Goal: Information Seeking & Learning: Compare options

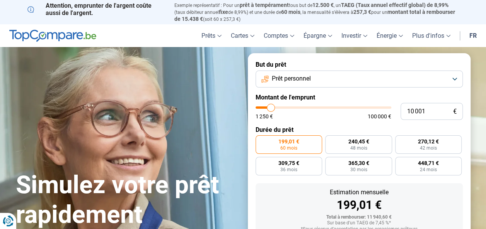
type input "11 000"
type input "11000"
type input "11 500"
type input "11500"
type input "13 250"
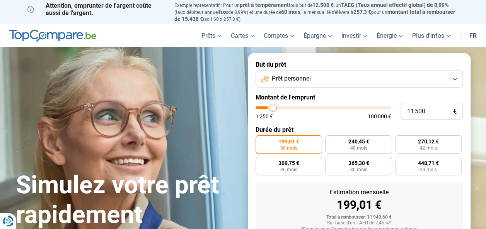
type input "13250"
type input "15 250"
type input "15250"
type input "17 750"
type input "17750"
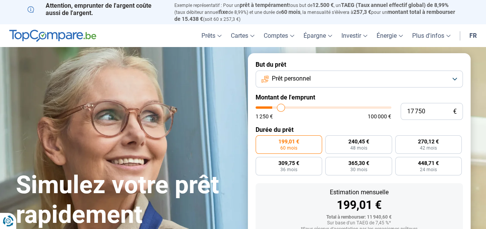
type input "20 750"
type input "20750"
type input "24 500"
type input "24500"
type input "26 750"
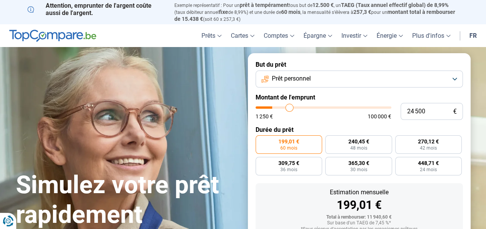
type input "26750"
type input "28 750"
type input "28750"
type input "29 750"
type input "29750"
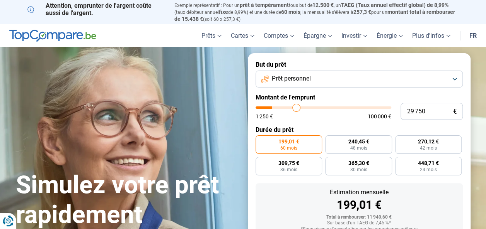
type input "30 750"
type input "30750"
type input "31 500"
type input "31500"
type input "32 000"
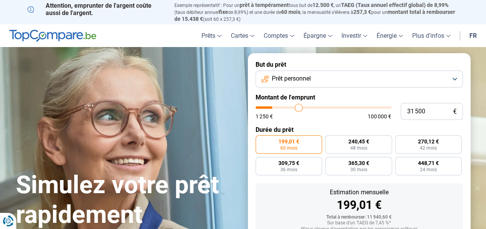
type input "32000"
type input "32 500"
type input "32500"
type input "32 750"
type input "32750"
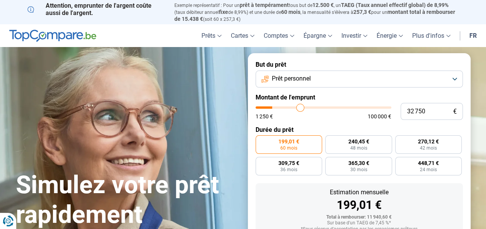
type input "33 500"
type input "33500"
type input "35 750"
type input "35750"
type input "38 000"
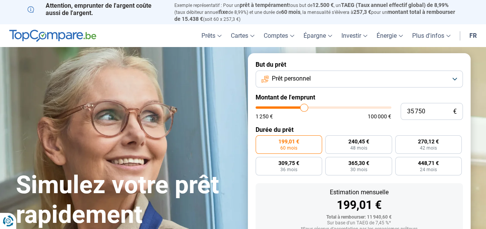
type input "38000"
type input "40 000"
type input "40000"
type input "42 500"
type input "42500"
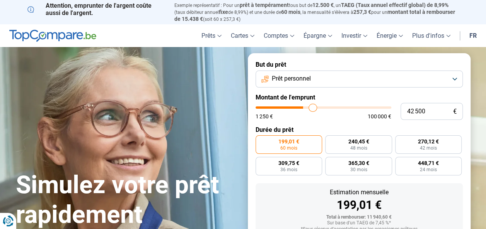
type input "46 000"
type input "46000"
type input "47 250"
type input "47250"
type input "48 000"
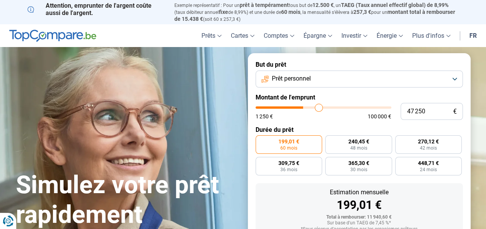
type input "48000"
type input "48 500"
type input "48500"
type input "48 750"
type input "48750"
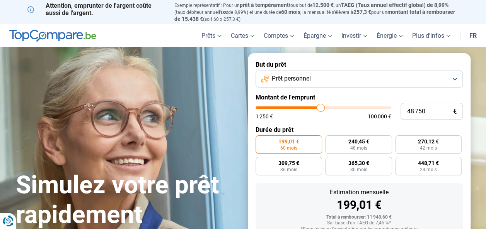
type input "49 750"
type input "49750"
type input "50 750"
type input "50750"
type input "51 000"
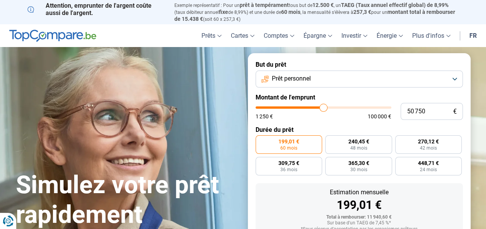
type input "51000"
type input "51 750"
type input "51750"
type input "52 500"
type input "52500"
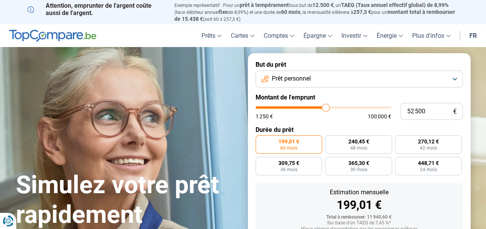
type input "52 750"
type input "52750"
type input "53 000"
type input "53000"
type input "53 750"
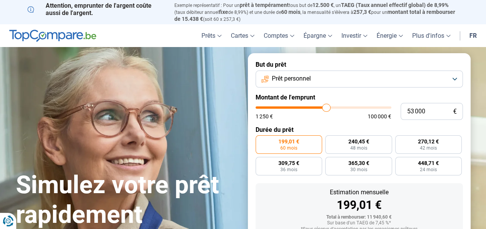
type input "53750"
type input "54 500"
type input "54500"
type input "54 750"
type input "54750"
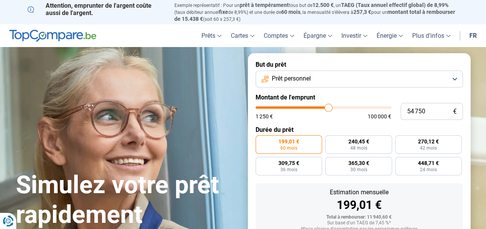
type input "55 250"
type input "55250"
type input "55 750"
type input "55750"
type input "56 250"
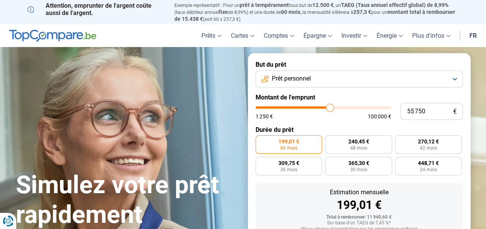
type input "56250"
type input "56 750"
type input "56750"
type input "57 000"
type input "57000"
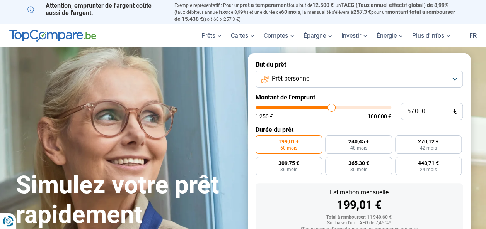
type input "57 250"
type input "57250"
type input "57 500"
type input "57500"
type input "57 750"
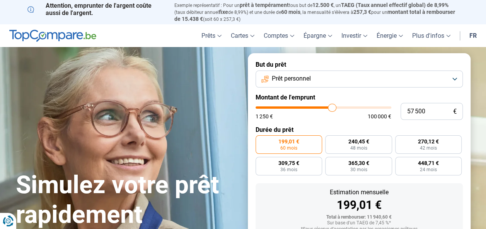
type input "57750"
type input "58 000"
type input "58000"
type input "58 250"
type input "58250"
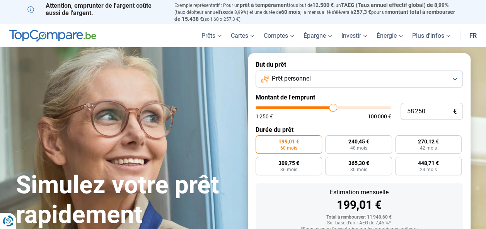
type input "58 500"
type input "58500"
type input "58 750"
type input "58750"
type input "59 500"
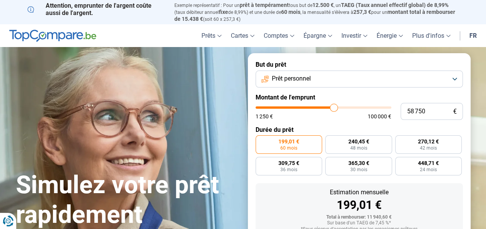
type input "59500"
type input "59 750"
type input "59750"
type input "60 250"
type input "60250"
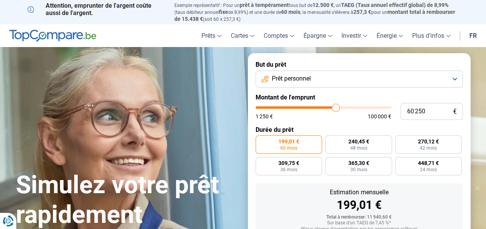
type input "60 500"
type input "60500"
type input "60 750"
type input "60750"
type input "60 250"
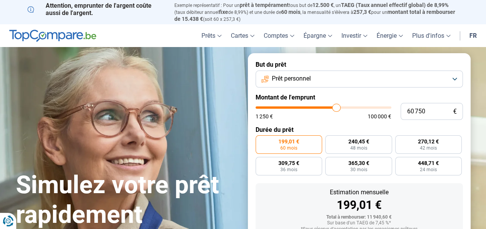
type input "60250"
type input "60 000"
drag, startPoint x: 272, startPoint y: 107, endPoint x: 335, endPoint y: 107, distance: 63.3
type input "60000"
click at [335, 107] on input "range" at bounding box center [323, 108] width 136 height 2
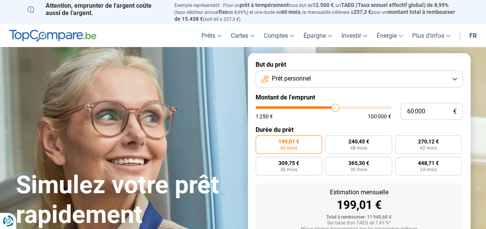
radio input "false"
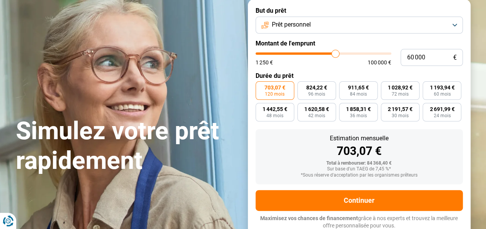
scroll to position [56, 0]
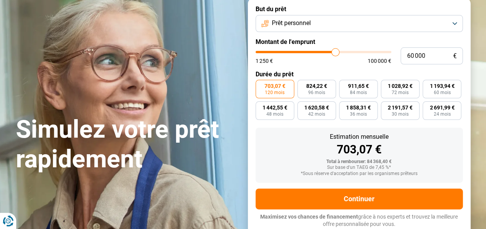
click at [274, 93] on span "120 mois" at bounding box center [275, 92] width 20 height 5
click at [260, 85] on input "703,07 € 120 mois" at bounding box center [257, 82] width 5 height 5
type input "58 750"
type input "58750"
type input "59 000"
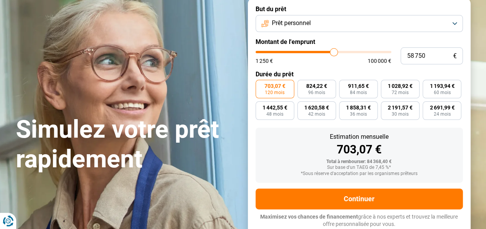
type input "59000"
type input "59 500"
type input "59500"
type input "59 750"
type input "59750"
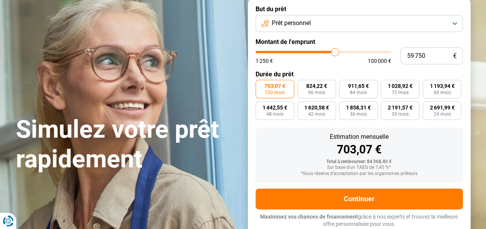
type input "60 000"
type input "60000"
type input "60 500"
type input "60500"
type input "60 750"
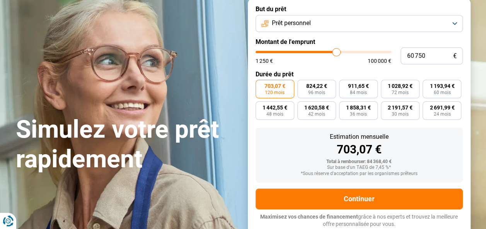
type input "60750"
click at [336, 52] on input "range" at bounding box center [323, 52] width 136 height 2
type input "60 500"
type input "60500"
type input "60 250"
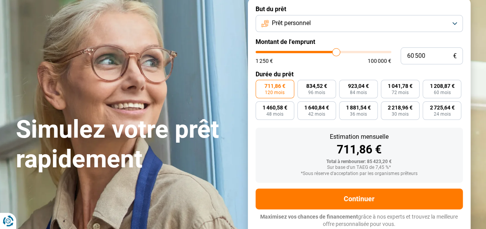
type input "60250"
type input "60 000"
type input "60000"
type input "59 750"
type input "59750"
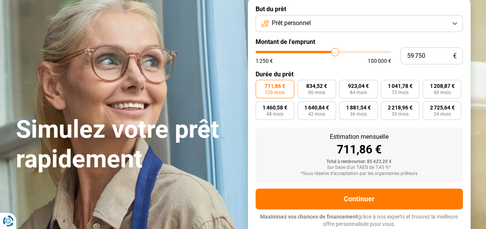
type input "59 500"
type input "59500"
click at [334, 52] on input "range" at bounding box center [323, 52] width 136 height 2
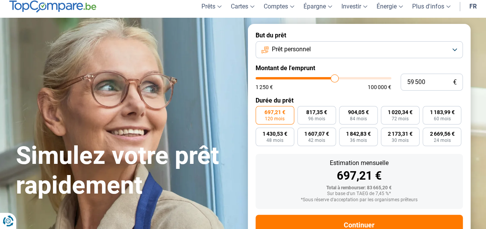
scroll to position [17, 0]
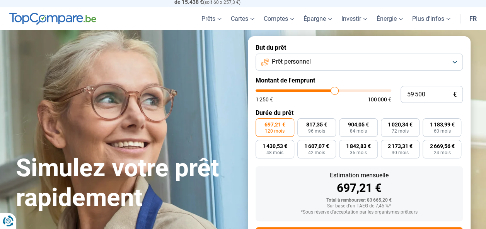
type input "60 750"
type input "60750"
type input "60 500"
type input "60500"
type input "60 250"
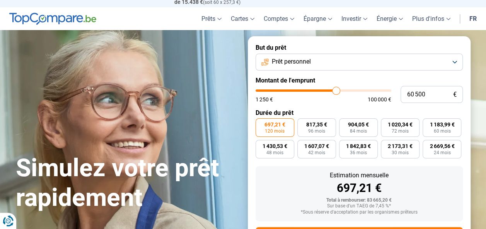
type input "60250"
type input "60 000"
type input "60000"
type input "59 750"
type input "59750"
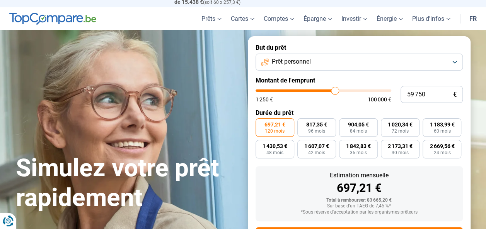
type input "59 500"
type input "59500"
type input "59 250"
type input "59250"
type input "59 000"
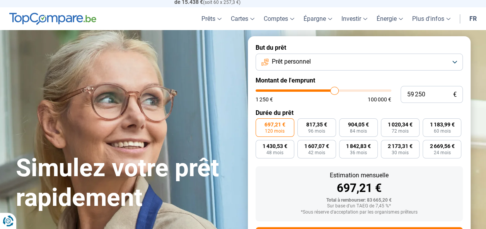
type input "59000"
type input "58 750"
type input "58750"
click at [333, 90] on input "range" at bounding box center [323, 91] width 136 height 2
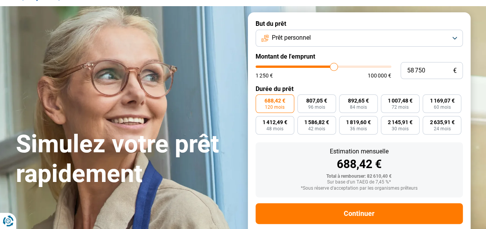
scroll to position [56, 0]
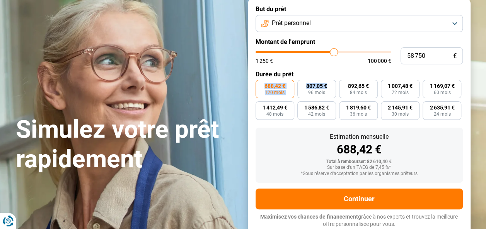
drag, startPoint x: 333, startPoint y: 90, endPoint x: 331, endPoint y: 69, distance: 21.0
click at [331, 70] on form "But du prêt Prêt personnel Montant de l'emprunt 58 750 € 1 250 € 100 000 € Duré…" at bounding box center [359, 117] width 222 height 238
type input "57 500"
type input "57500"
type input "57 250"
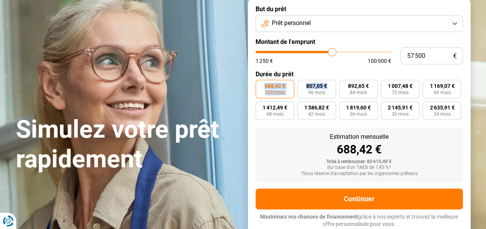
type input "57250"
type input "57 000"
type input "57000"
type input "56 750"
type input "56750"
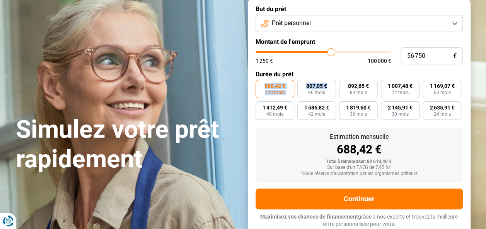
type input "56 500"
type input "56500"
type input "56 250"
type input "56250"
type input "56 000"
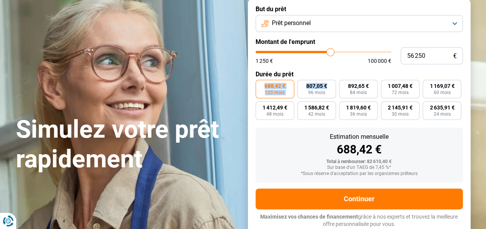
type input "56000"
type input "55 750"
type input "55750"
type input "55 500"
type input "55500"
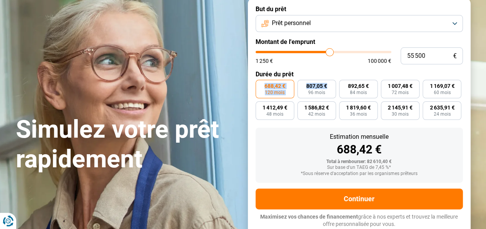
type input "55 250"
type input "55250"
type input "55 000"
type input "55000"
type input "54 750"
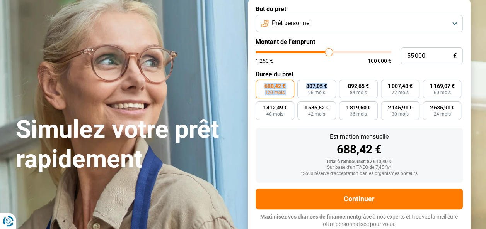
type input "54750"
type input "54 500"
type input "54500"
type input "54 250"
type input "54250"
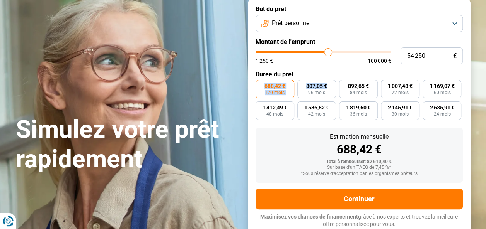
type input "54 000"
type input "54000"
type input "53 750"
type input "53750"
type input "53 500"
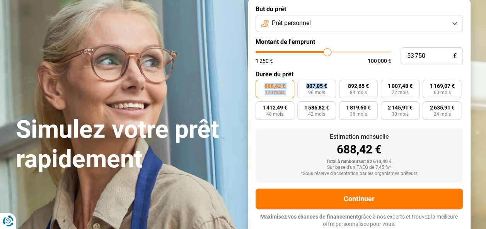
type input "53500"
type input "53 250"
type input "53250"
type input "53 000"
type input "53000"
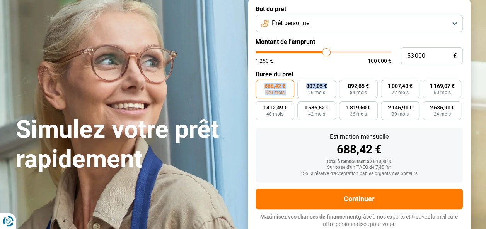
type input "52 750"
type input "52750"
type input "52 500"
type input "52500"
type input "52 250"
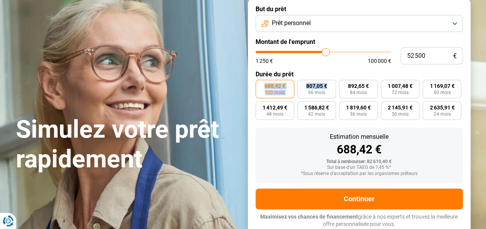
type input "52250"
type input "52 000"
type input "52000"
type input "51 750"
type input "51750"
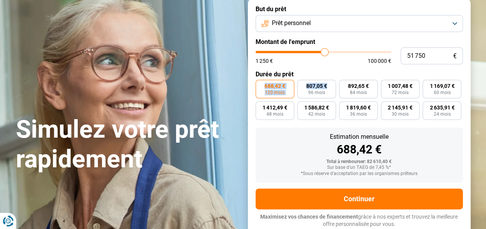
type input "51 500"
drag, startPoint x: 332, startPoint y: 53, endPoint x: 322, endPoint y: 56, distance: 10.5
click at [322, 53] on input "range" at bounding box center [323, 52] width 136 height 2
click at [324, 68] on form "But du prêt Prêt personnel Montant de l'emprunt 50 000 € 1 250 € 100 000 € Duré…" at bounding box center [359, 117] width 222 height 238
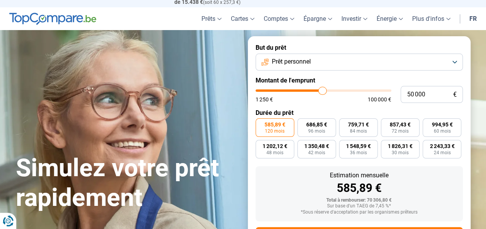
click at [446, 56] on button "Prêt personnel" at bounding box center [358, 62] width 207 height 17
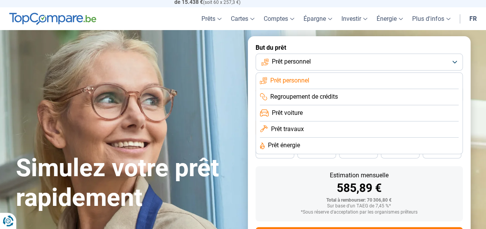
click at [317, 133] on li "Prêt travaux" at bounding box center [359, 130] width 199 height 16
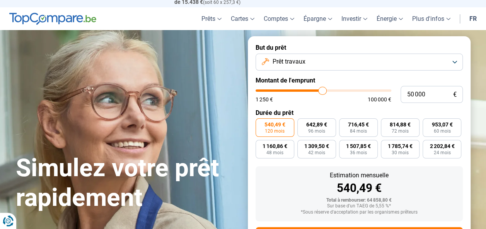
click at [322, 107] on form "But du prêt Prêt travaux Montant de l'emprunt 50 000 € 1 250 € 100 000 € Durée …" at bounding box center [359, 155] width 222 height 238
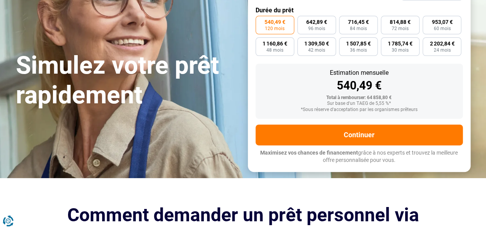
scroll to position [56, 0]
